Goal: Information Seeking & Learning: Learn about a topic

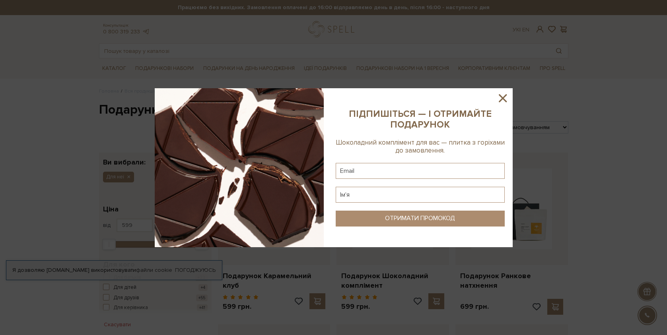
click at [439, 102] on sys-column-static at bounding box center [420, 167] width 185 height 159
drag, startPoint x: 439, startPoint y: 102, endPoint x: 502, endPoint y: 99, distance: 63.3
click at [501, 99] on icon at bounding box center [503, 98] width 14 height 14
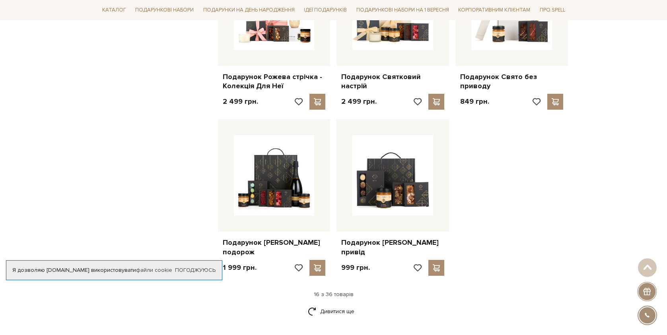
scroll to position [954, 0]
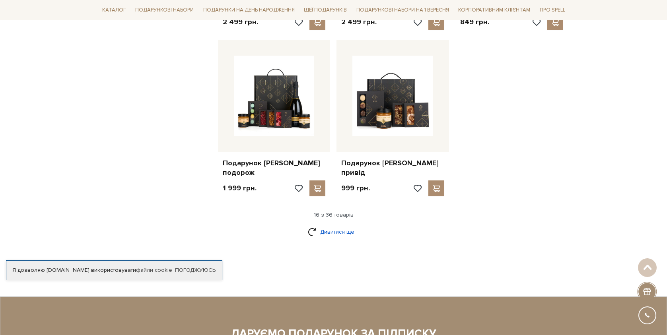
click at [327, 225] on link "Дивитися ще" at bounding box center [334, 232] width 52 height 14
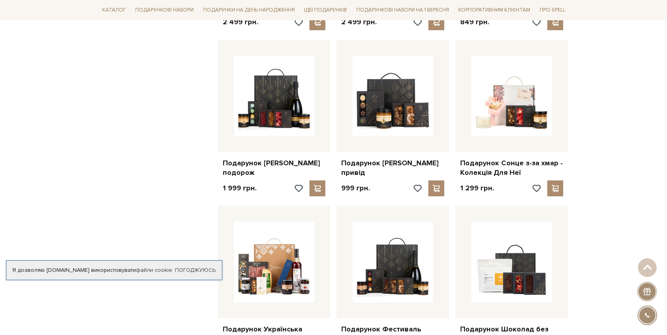
scroll to position [1034, 0]
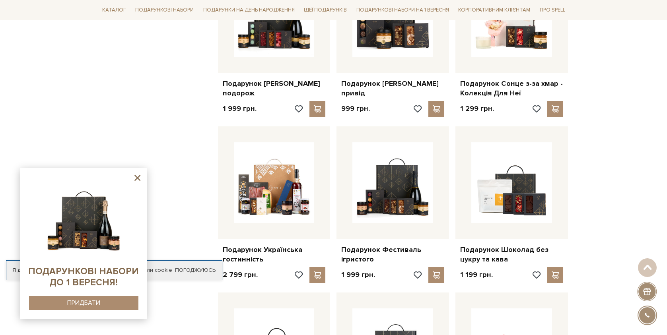
click at [613, 145] on div "Головна Вся продукція Подарункові набори Подарункові набори для неї Подарункові…" at bounding box center [333, 39] width 667 height 1971
click at [135, 180] on icon at bounding box center [137, 178] width 6 height 6
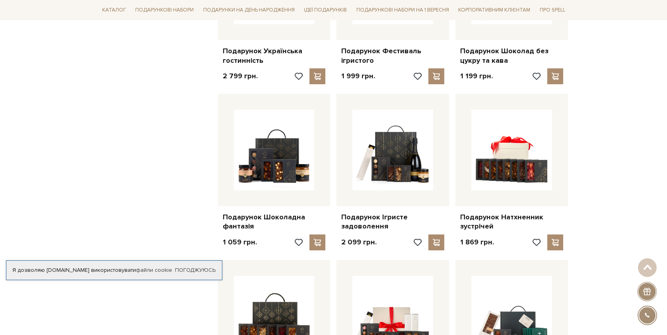
scroll to position [1113, 0]
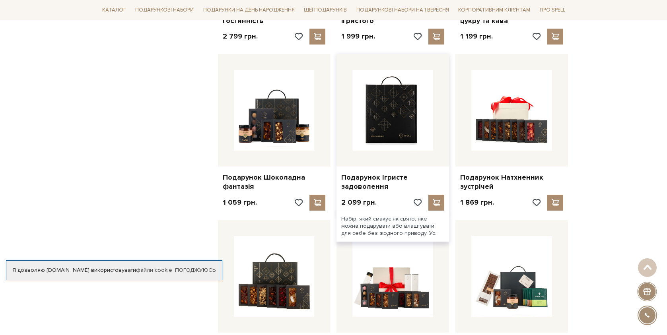
click at [405, 103] on img at bounding box center [392, 110] width 81 height 81
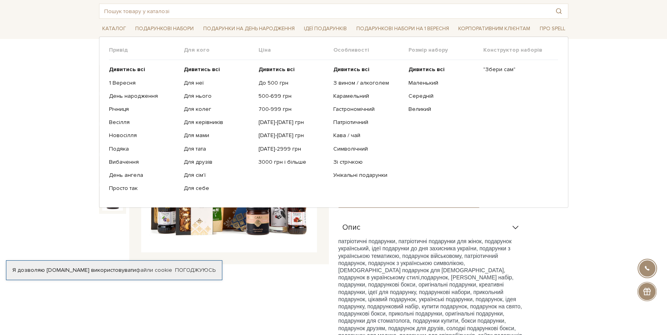
scroll to position [119, 0]
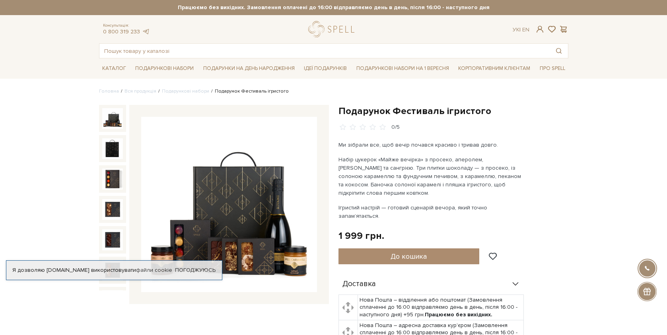
scroll to position [80, 0]
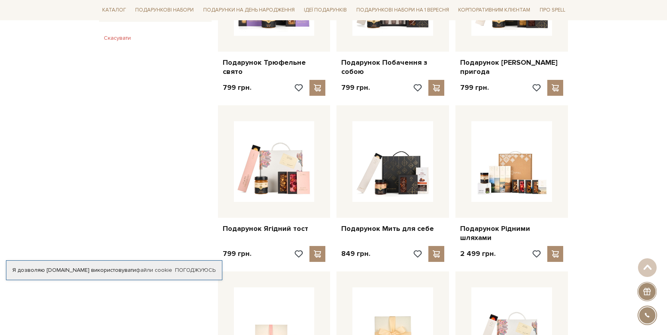
scroll to position [517, 0]
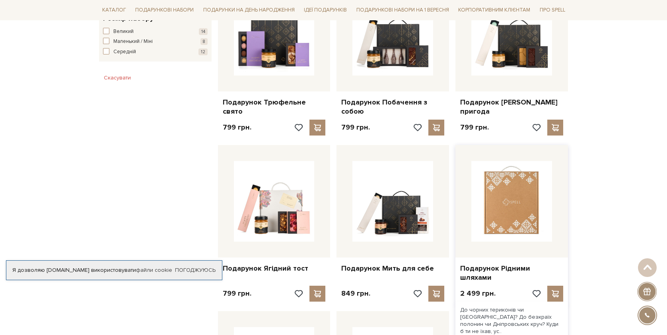
click at [524, 213] on img at bounding box center [511, 201] width 81 height 81
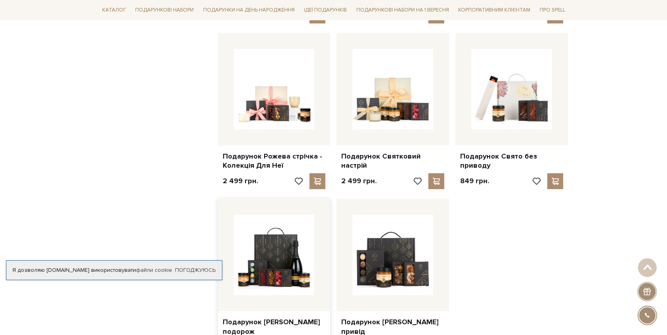
scroll to position [835, 0]
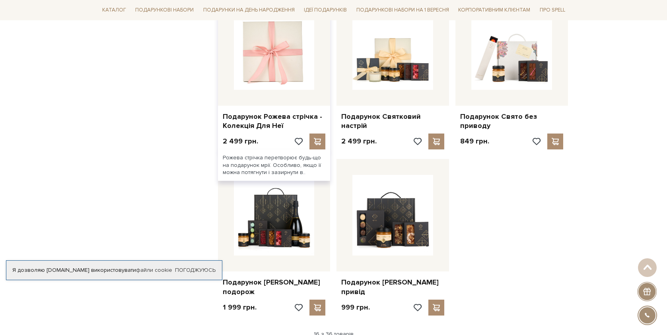
click at [287, 77] on img at bounding box center [274, 49] width 81 height 81
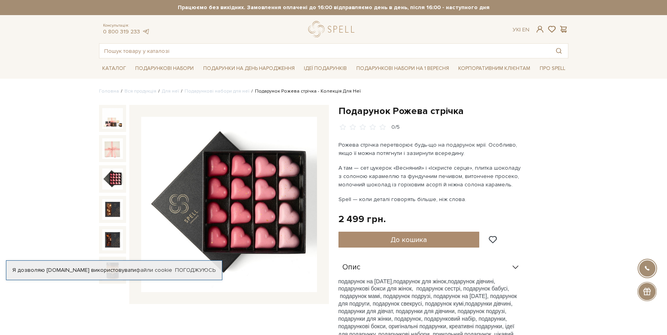
scroll to position [119, 0]
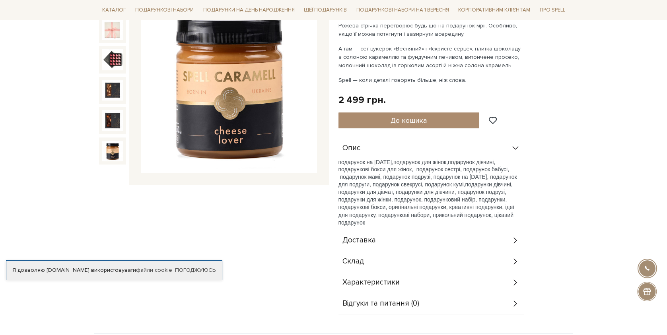
click at [373, 262] on div "Склад" at bounding box center [430, 261] width 185 height 21
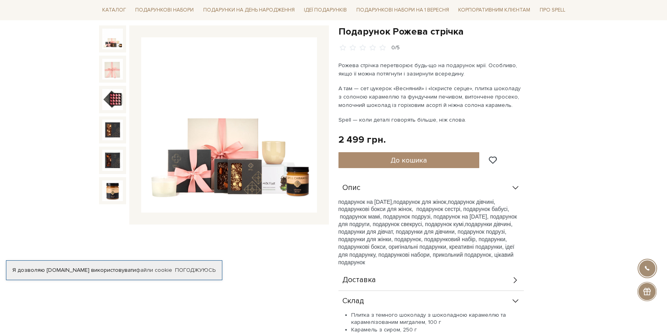
scroll to position [40, 0]
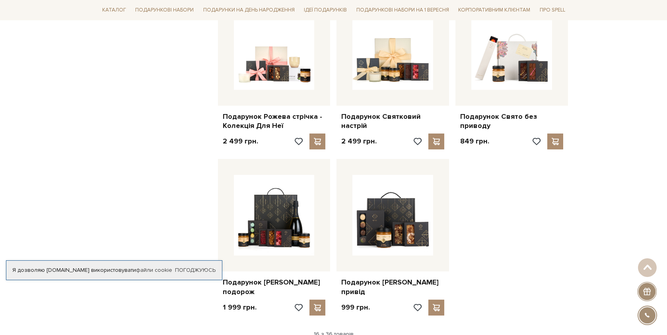
scroll to position [676, 0]
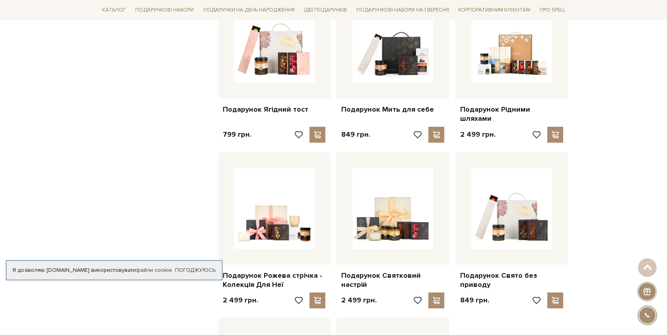
click at [601, 114] on div "Головна Вся продукція Подарункові набори Подарункові набори для неї Подарункові…" at bounding box center [333, 111] width 667 height 1398
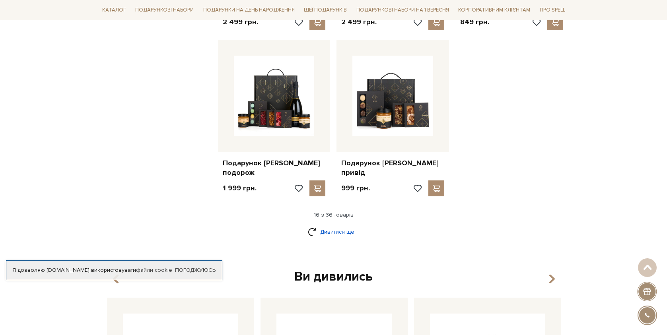
click at [324, 225] on link "Дивитися ще" at bounding box center [334, 232] width 52 height 14
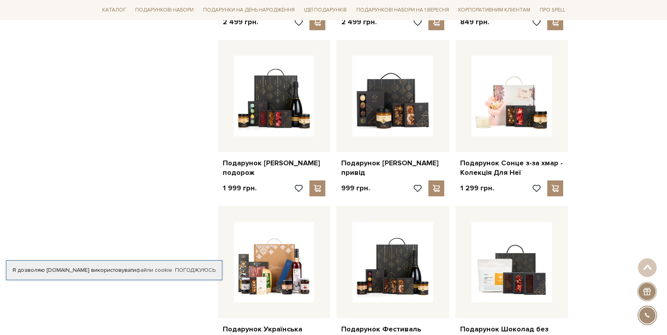
scroll to position [1074, 0]
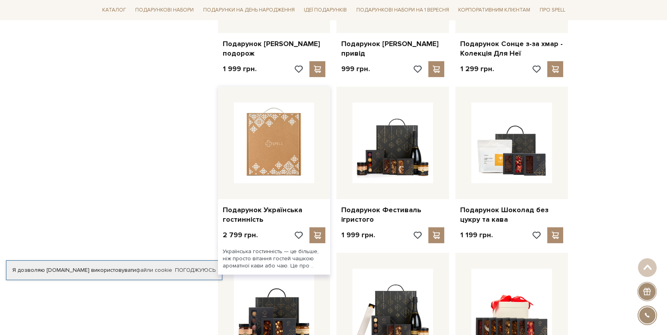
click at [274, 150] on img at bounding box center [274, 143] width 81 height 81
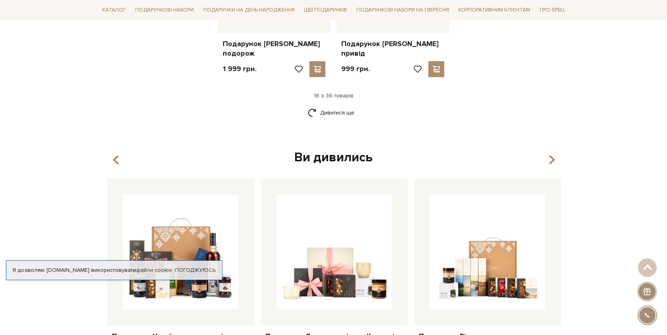
scroll to position [915, 0]
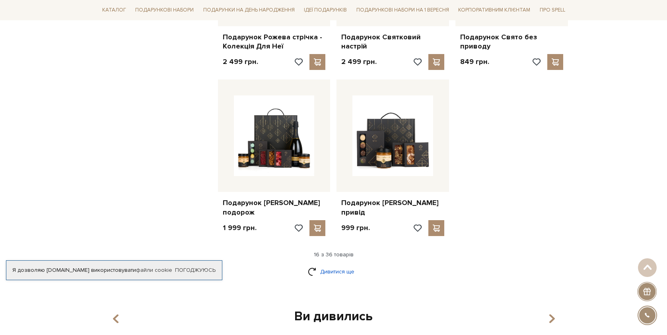
click at [334, 265] on link "Дивитися ще" at bounding box center [334, 272] width 52 height 14
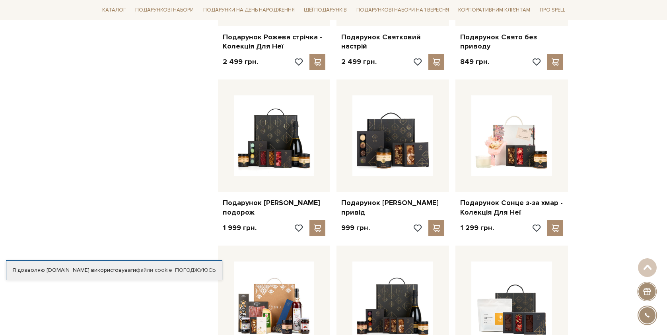
scroll to position [1113, 0]
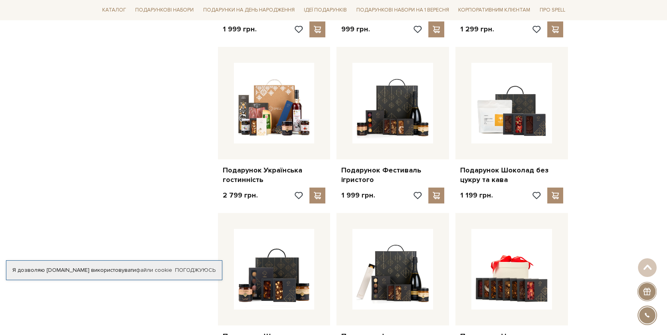
click at [631, 159] on div "Головна Вся продукція Подарункові набори Подарункові набори для неї Подарункові…" at bounding box center [333, 91] width 667 height 2234
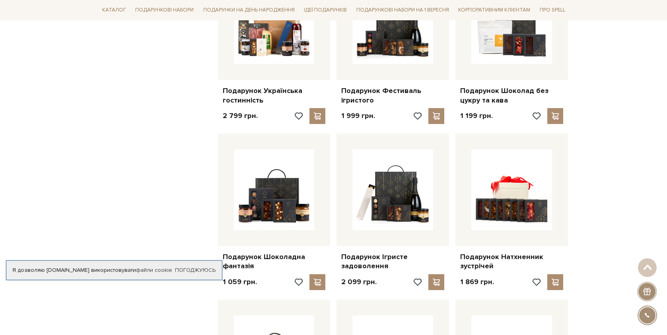
scroll to position [1312, 0]
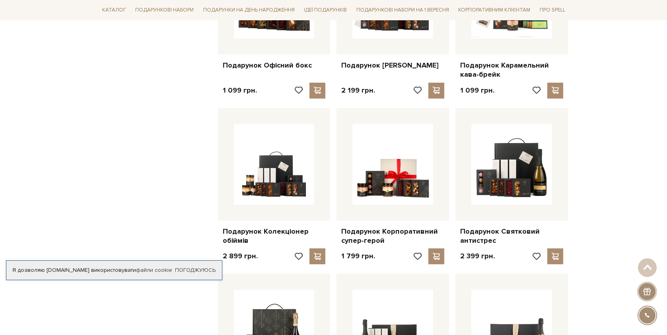
scroll to position [1591, 0]
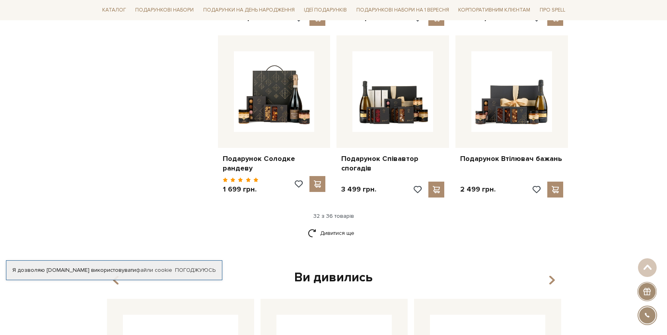
scroll to position [1829, 0]
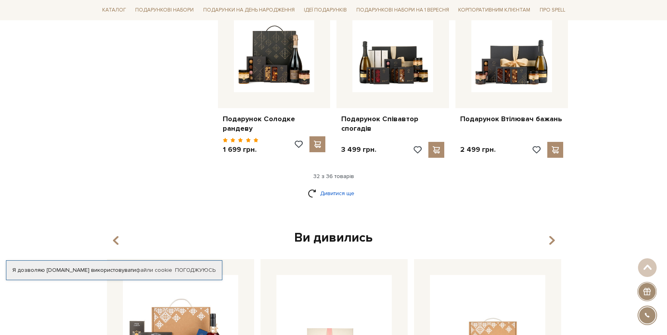
click at [325, 186] on link "Дивитися ще" at bounding box center [334, 193] width 52 height 14
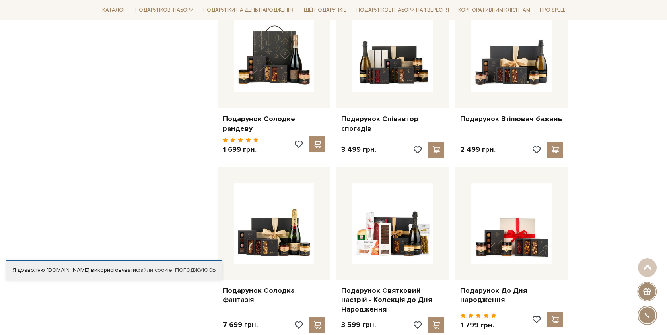
scroll to position [1750, 0]
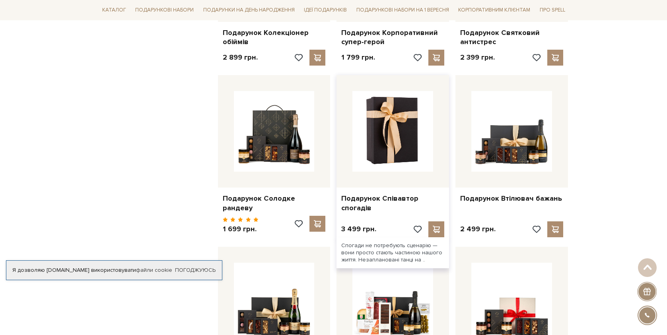
click at [393, 137] on img at bounding box center [392, 131] width 81 height 81
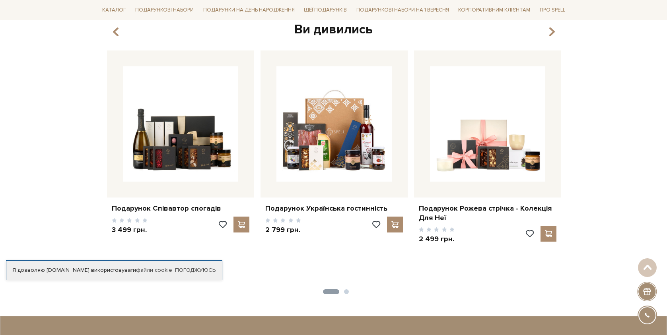
scroll to position [1043, 0]
